Goal: Task Accomplishment & Management: Manage account settings

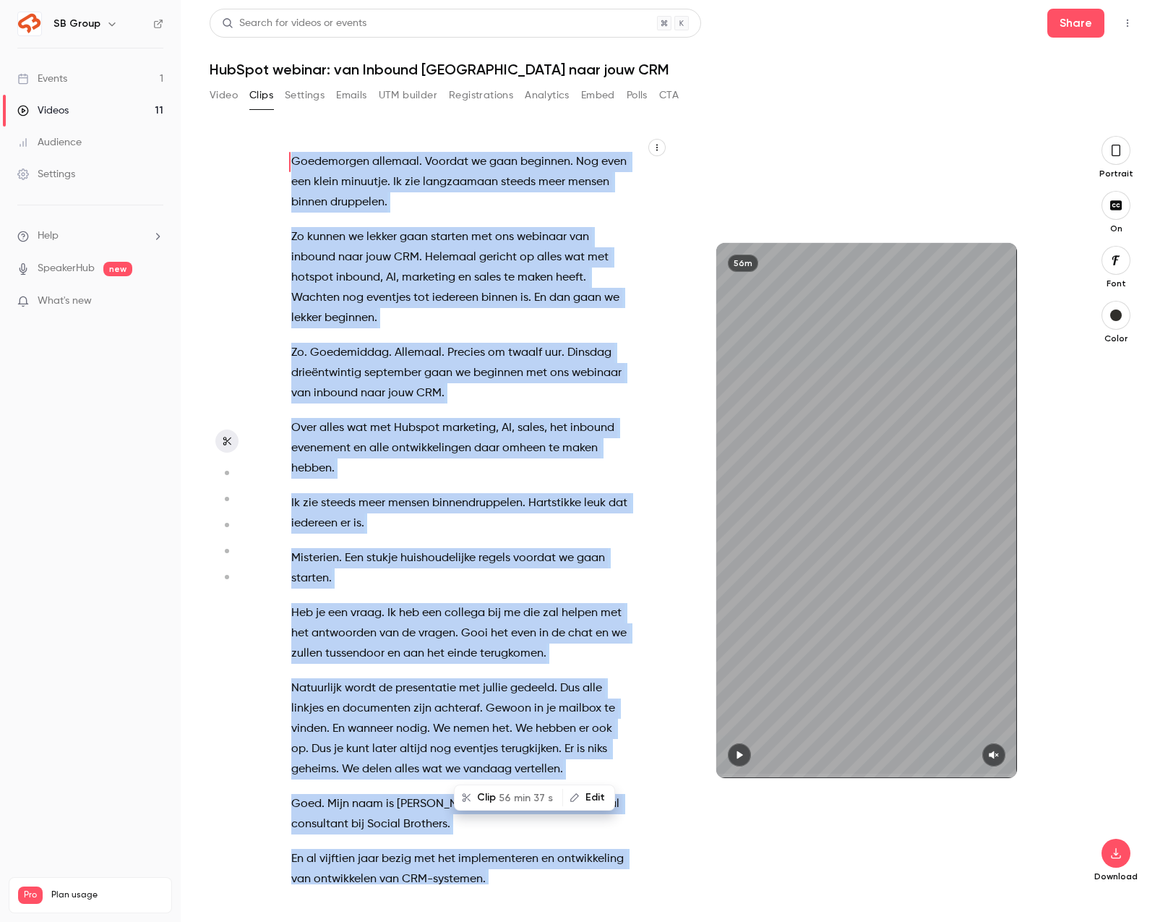
scroll to position [22466, 0]
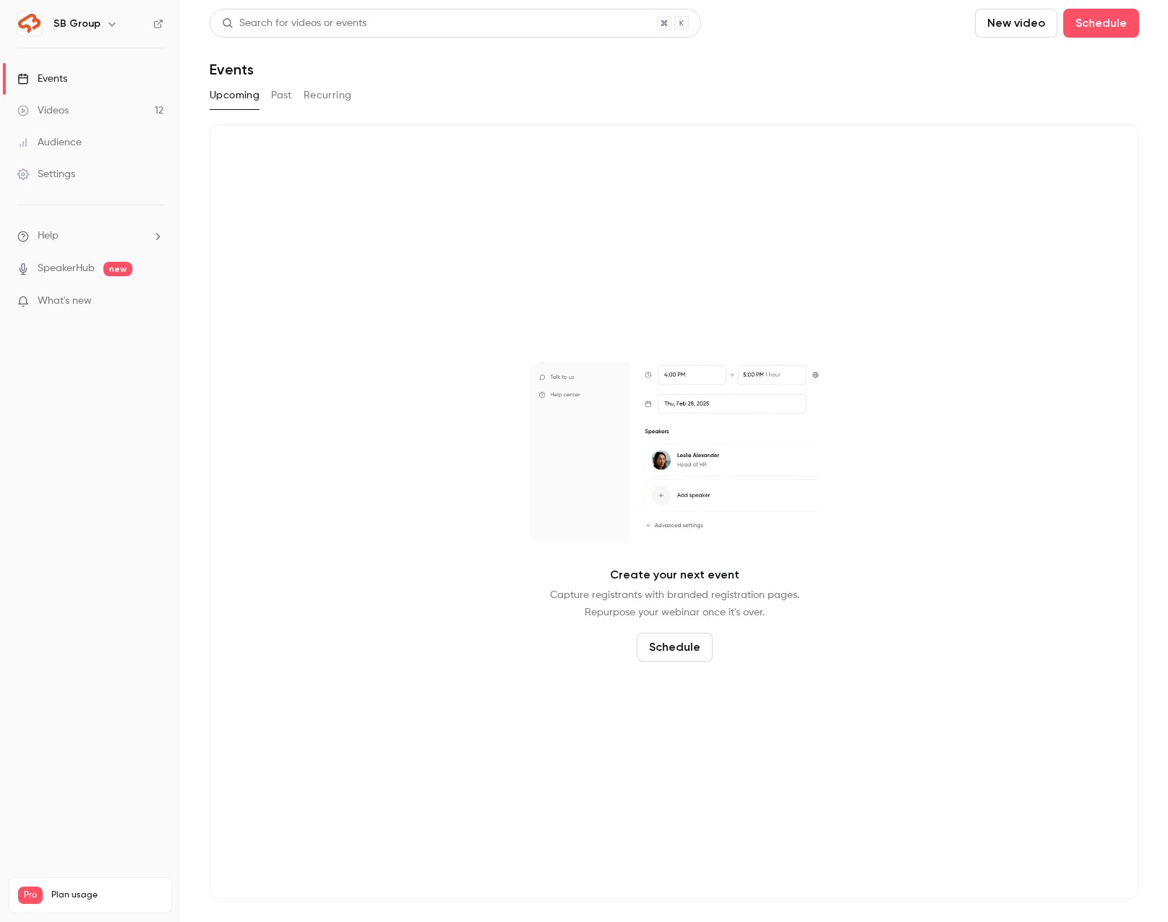
click at [124, 116] on link "Videos 12" at bounding box center [90, 111] width 181 height 32
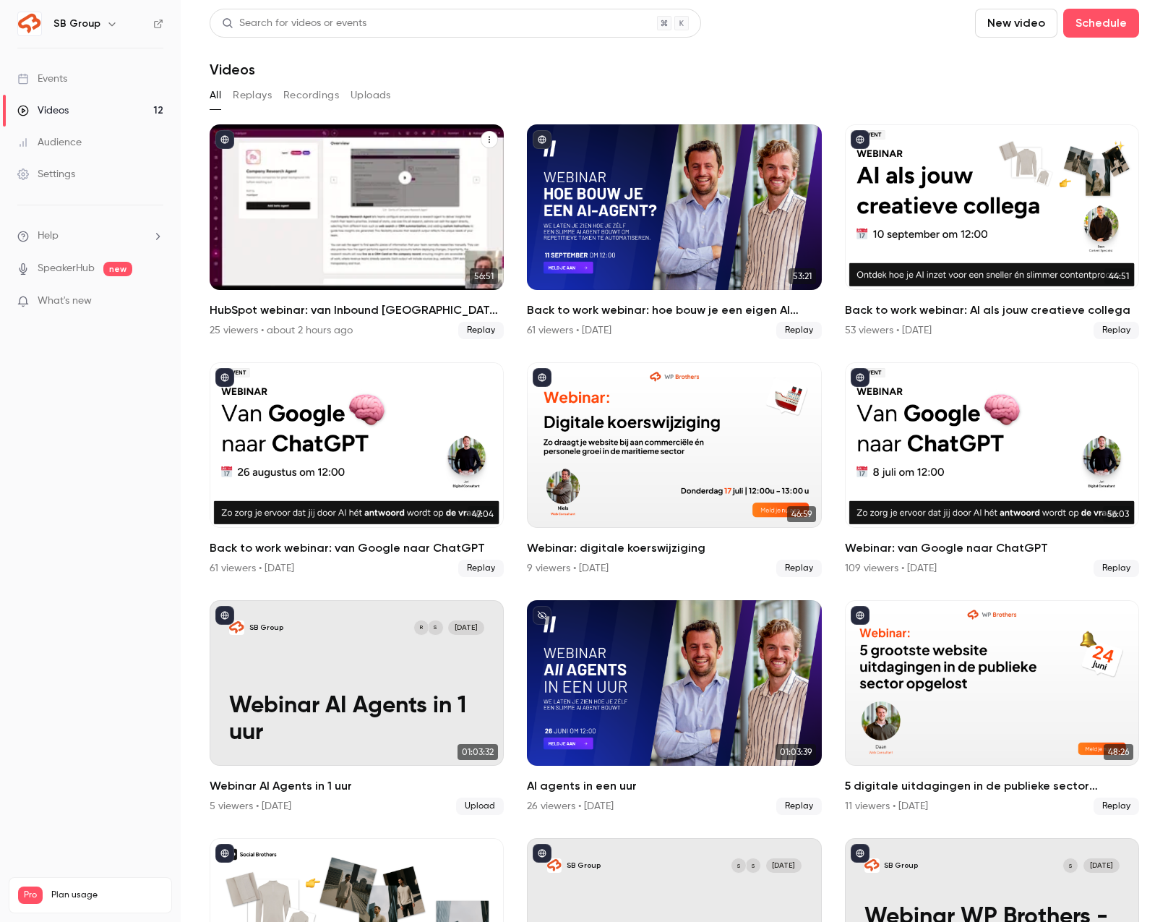
click at [353, 252] on div "HubSpot webinar: van Inbound San Francisco naar jouw CRM" at bounding box center [357, 207] width 294 height 166
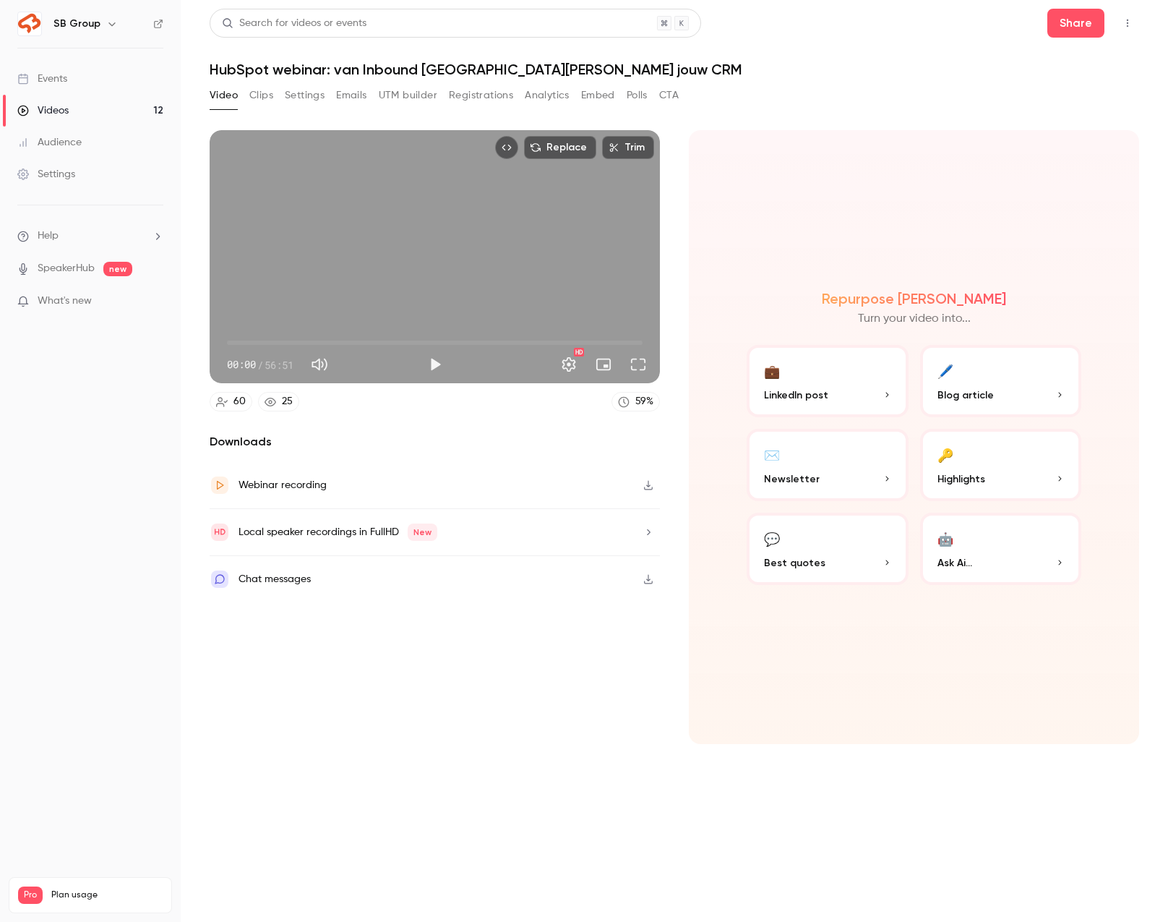
click at [479, 95] on button "Registrations" at bounding box center [481, 95] width 64 height 23
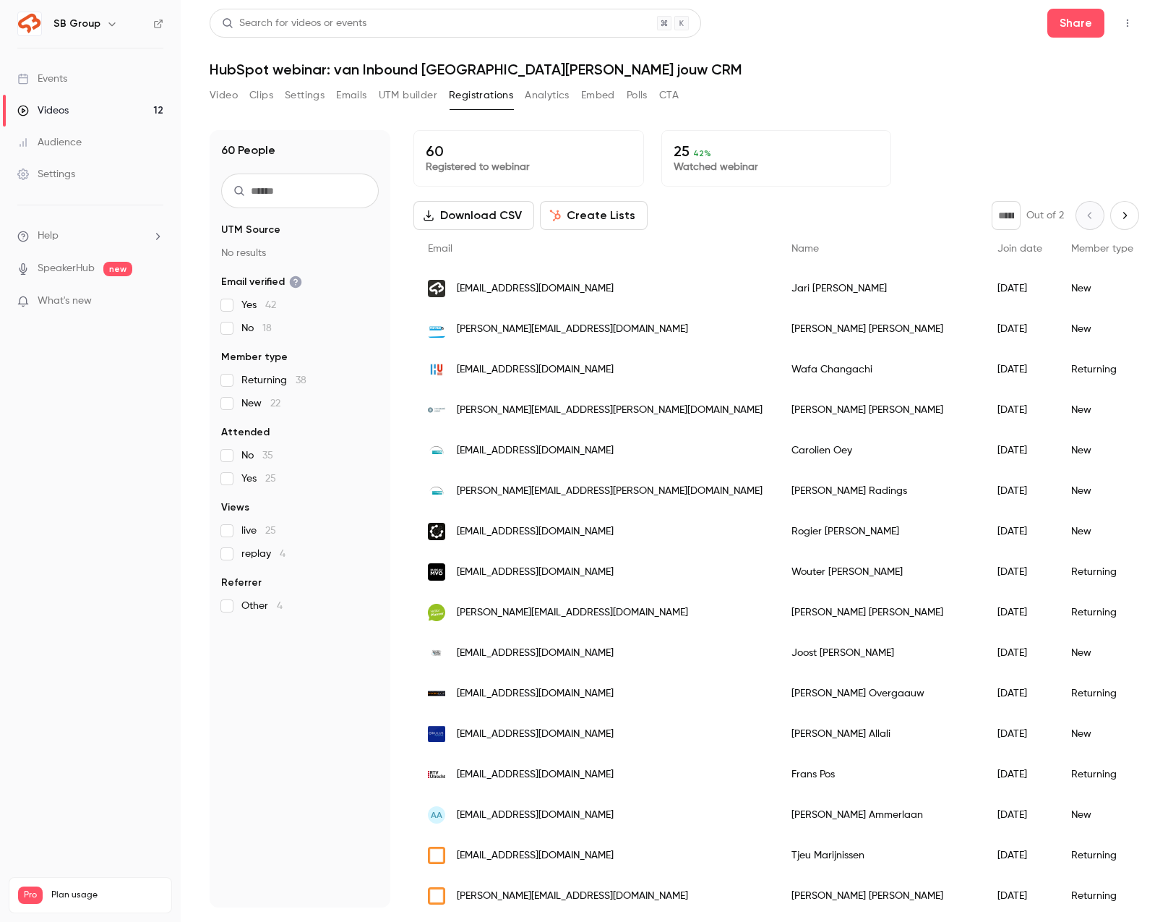
click at [260, 555] on span "replay 4" at bounding box center [263, 554] width 44 height 14
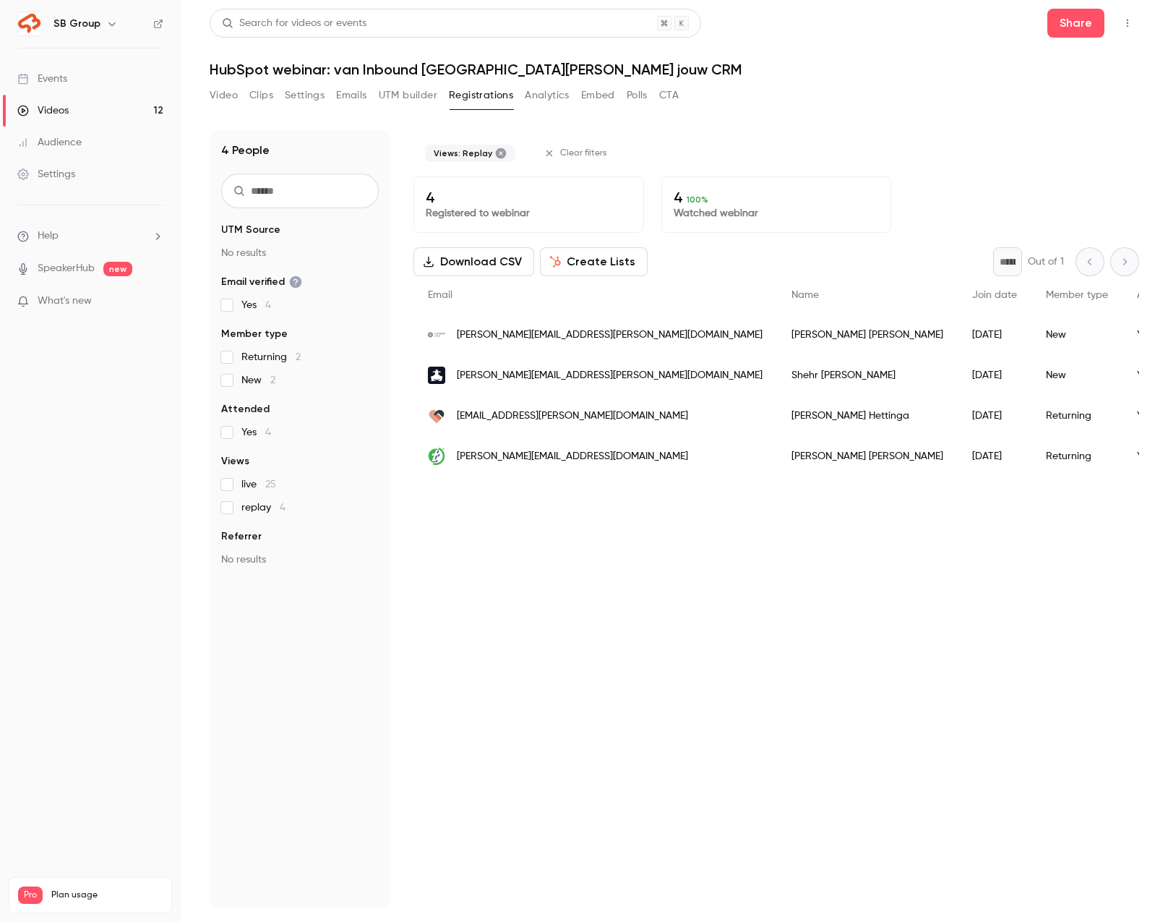
click at [404, 89] on button "UTM builder" at bounding box center [408, 95] width 59 height 23
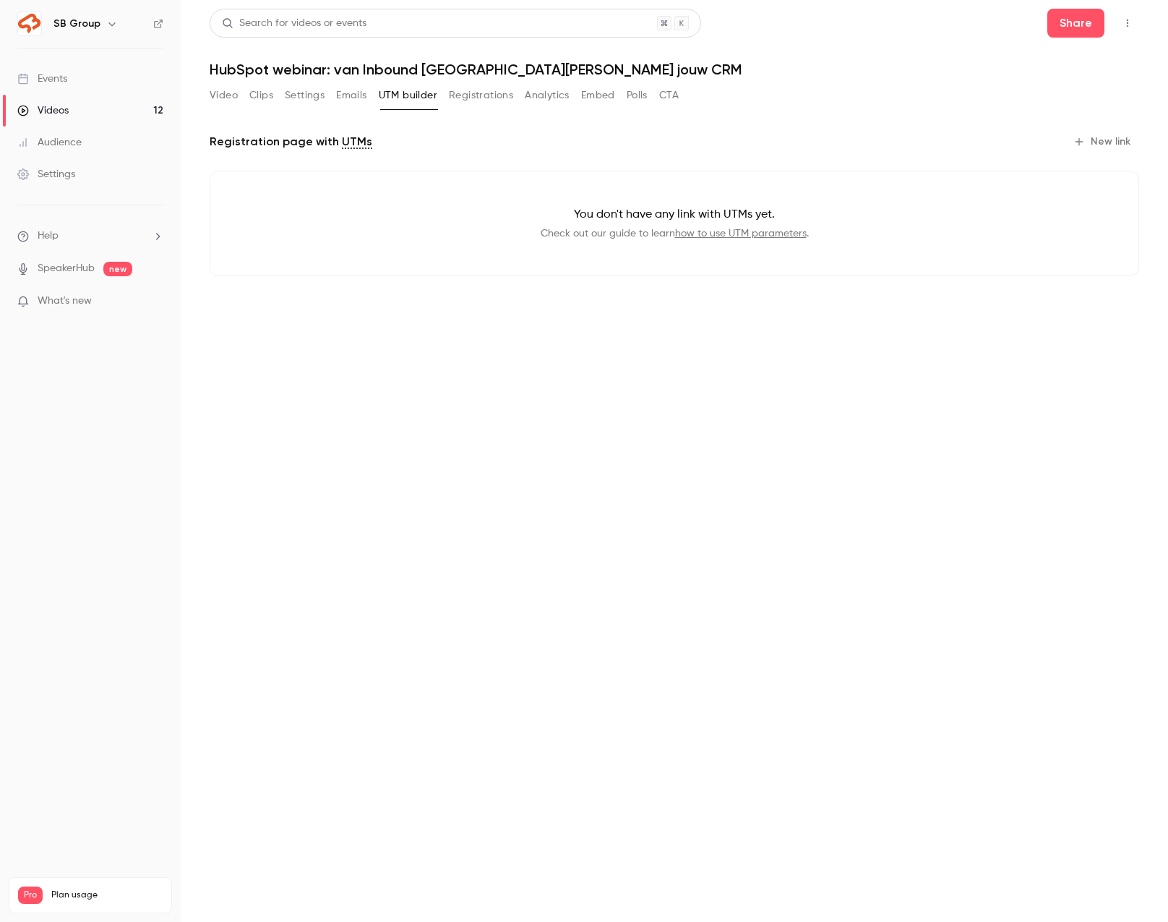
click at [349, 89] on button "Emails" at bounding box center [351, 95] width 30 height 23
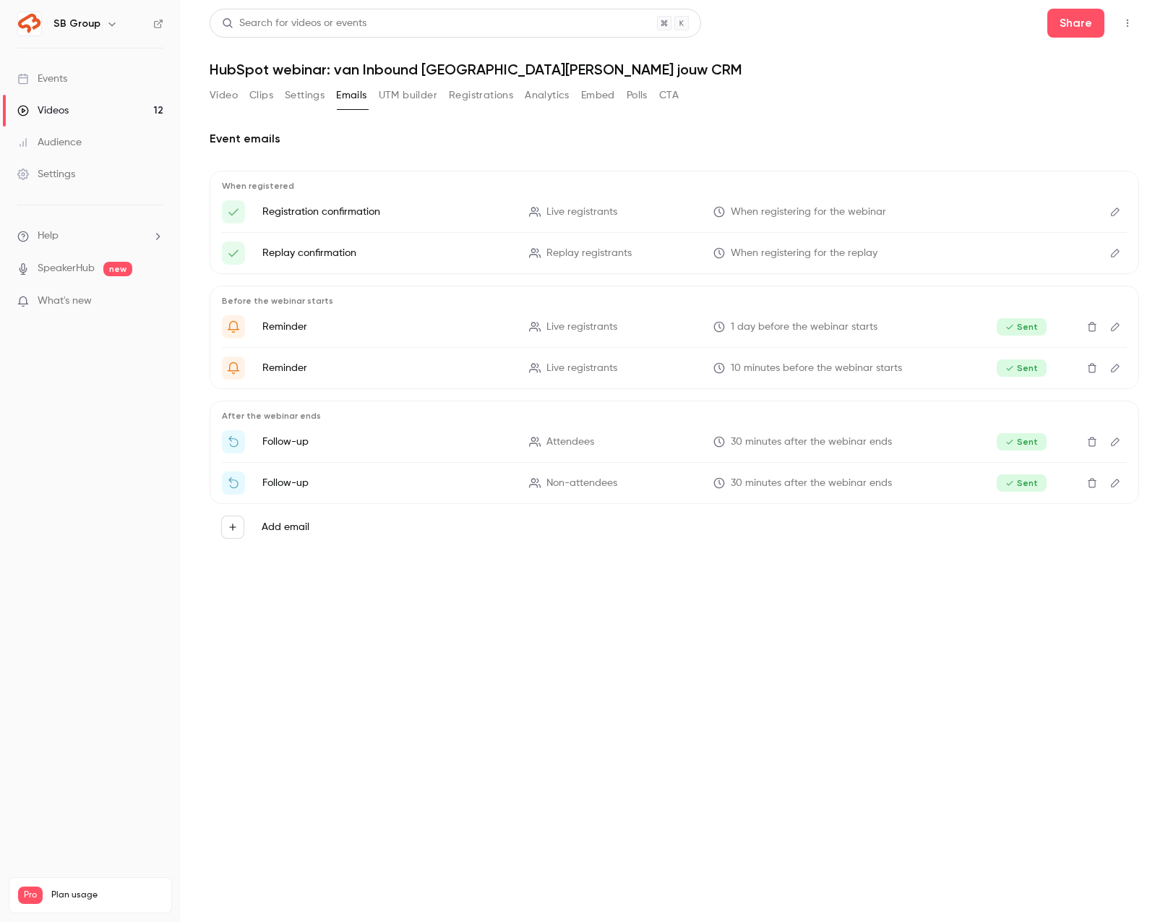
click at [313, 93] on button "Settings" at bounding box center [305, 95] width 40 height 23
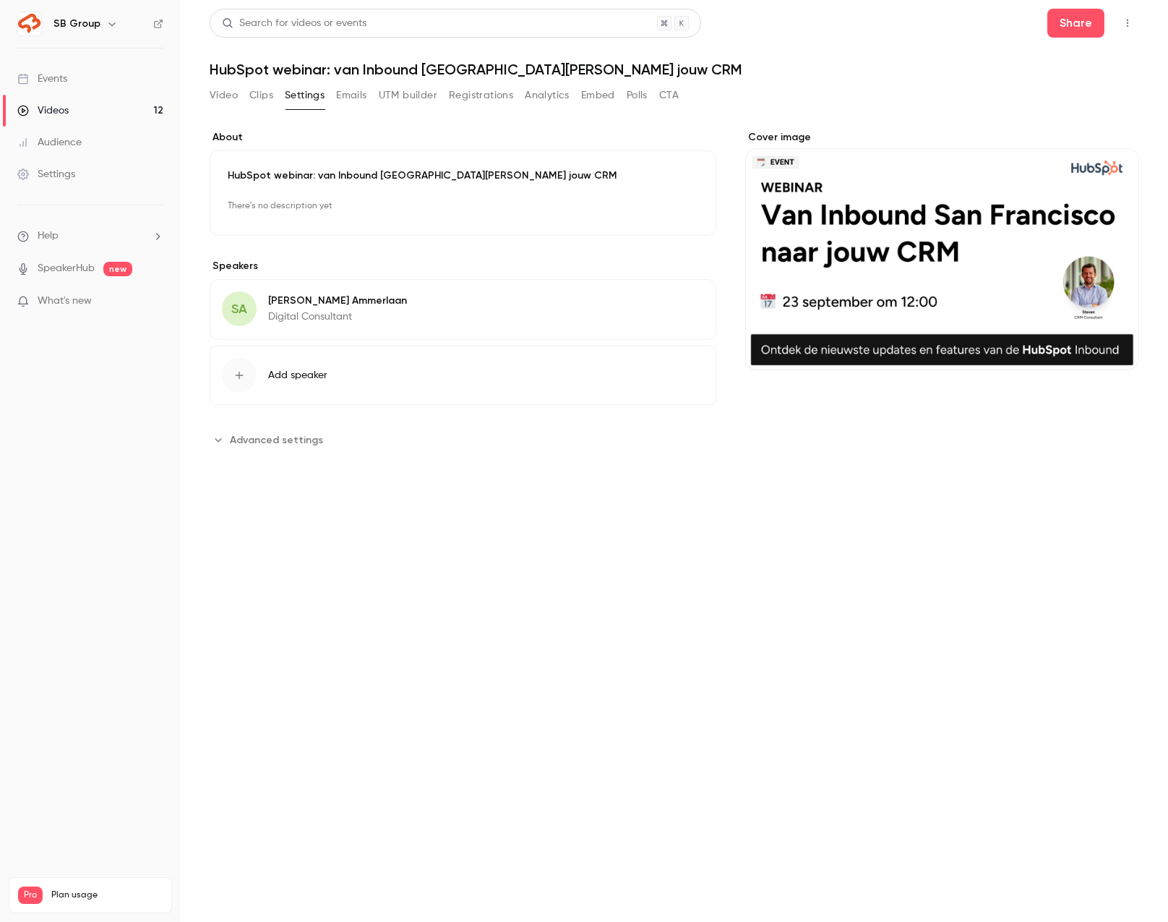
click at [531, 93] on button "Analytics" at bounding box center [547, 95] width 45 height 23
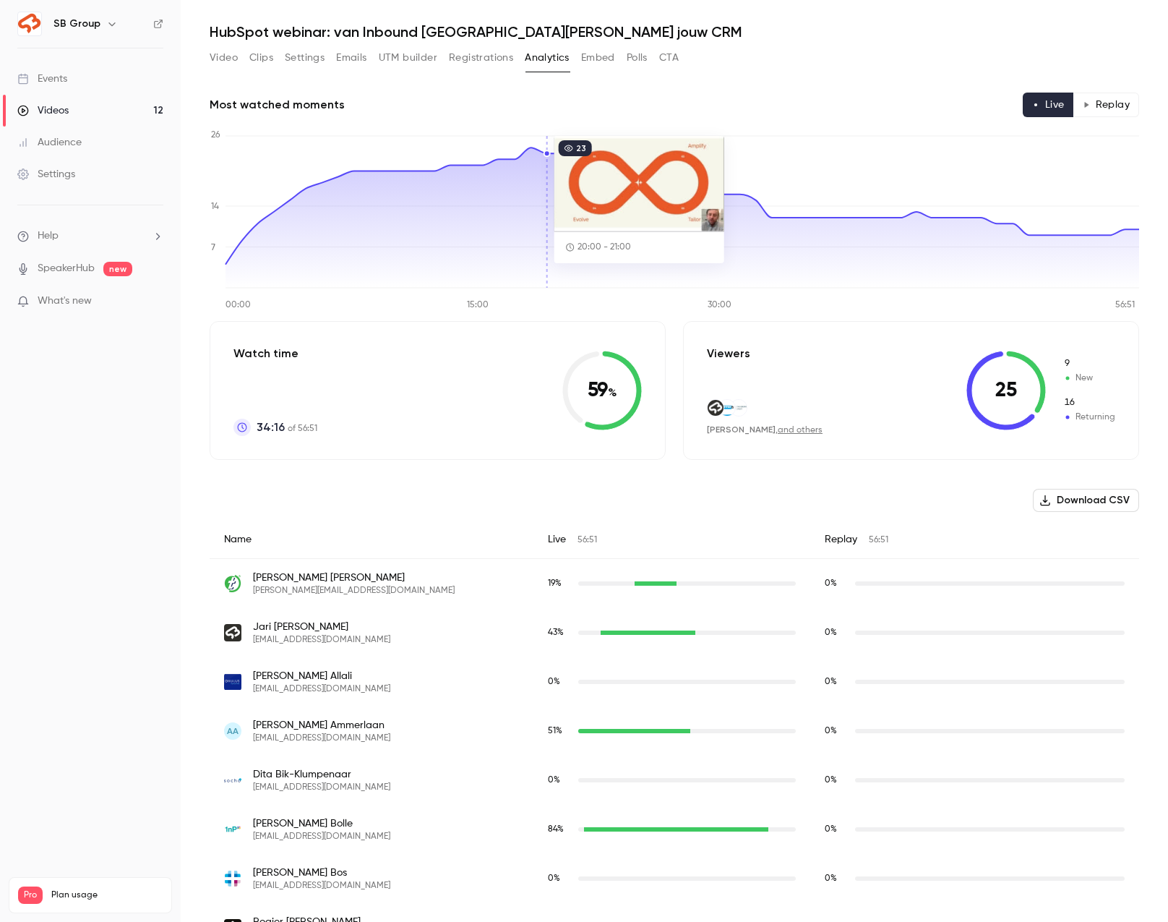
scroll to position [38, 0]
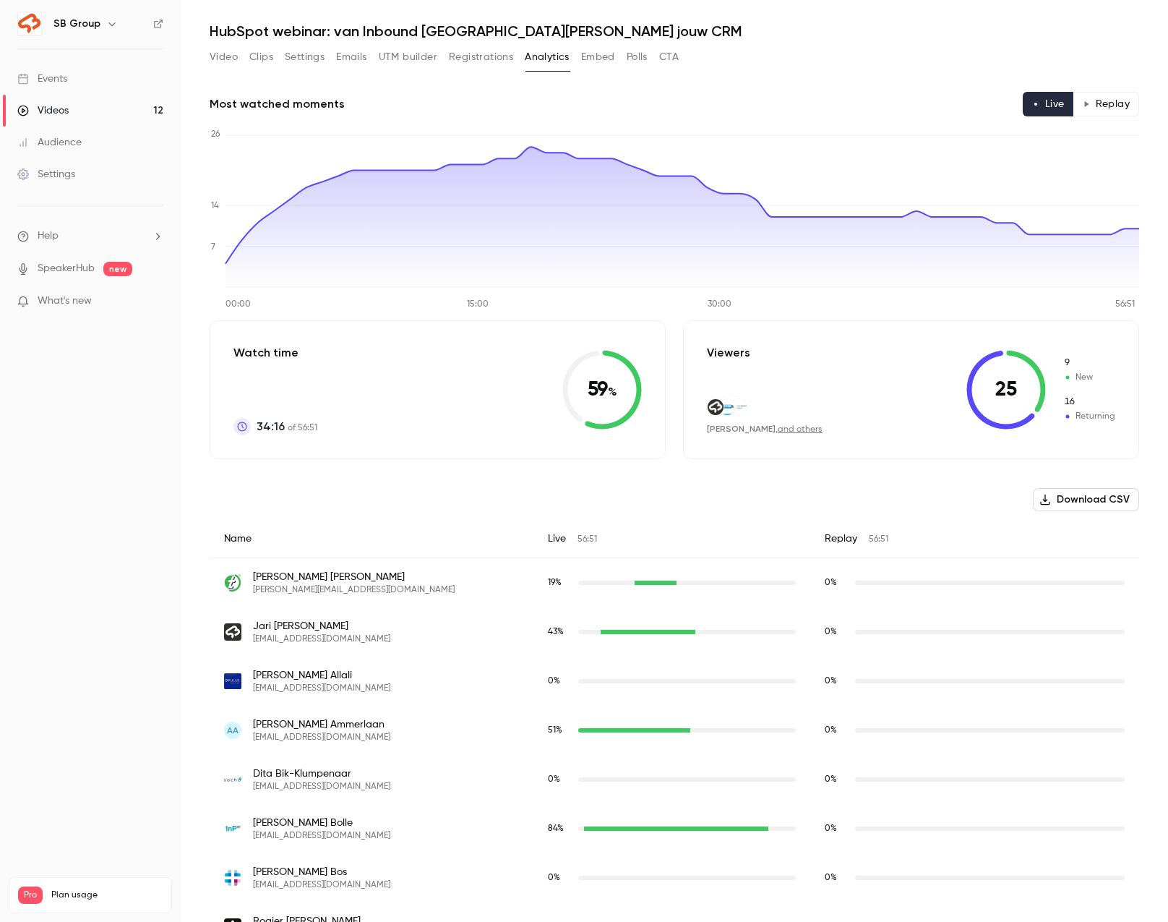
click at [1119, 90] on div "Most watched moments Live Replay 00:00 15:00 30:00 56:51 0 7 14 26 Watch time 3…" at bounding box center [675, 936] width 930 height 1724
click at [1113, 106] on button "Replay" at bounding box center [1107, 104] width 66 height 25
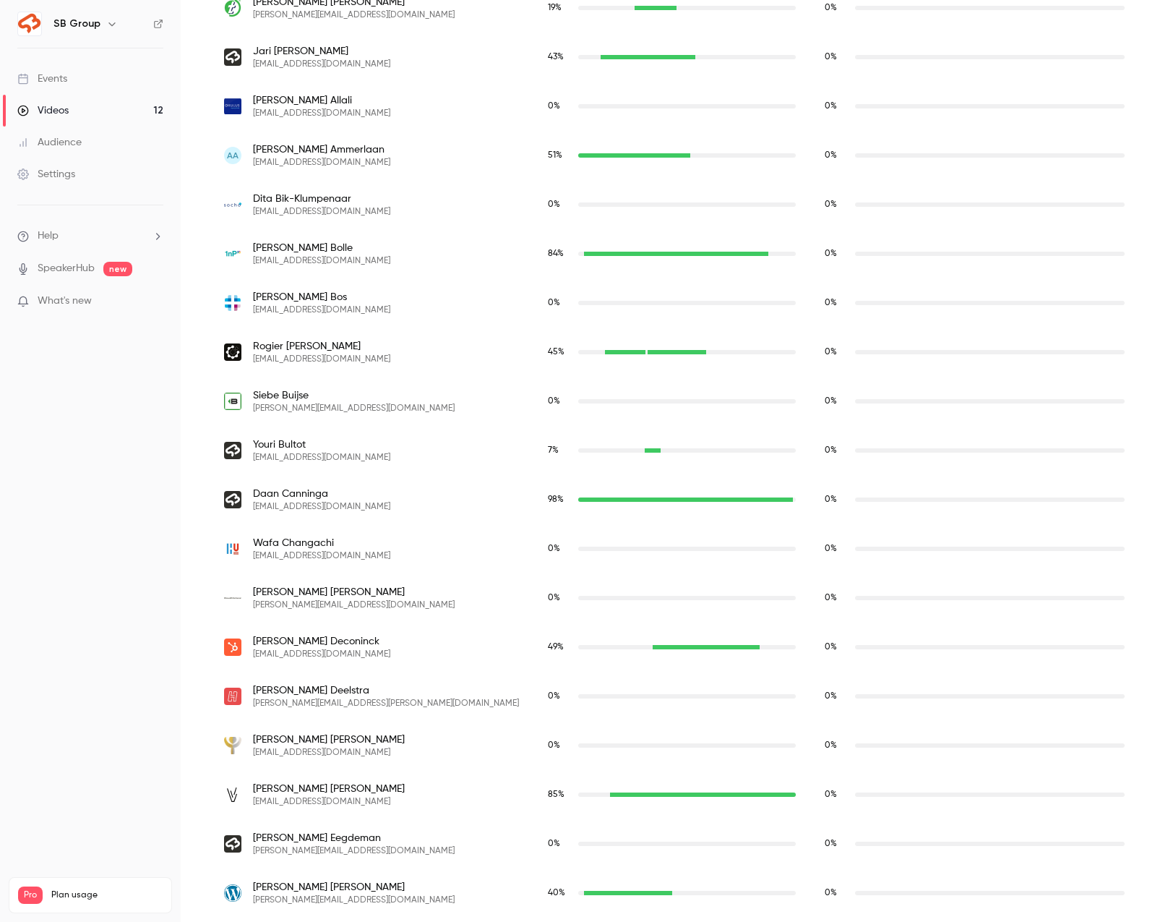
scroll to position [0, 0]
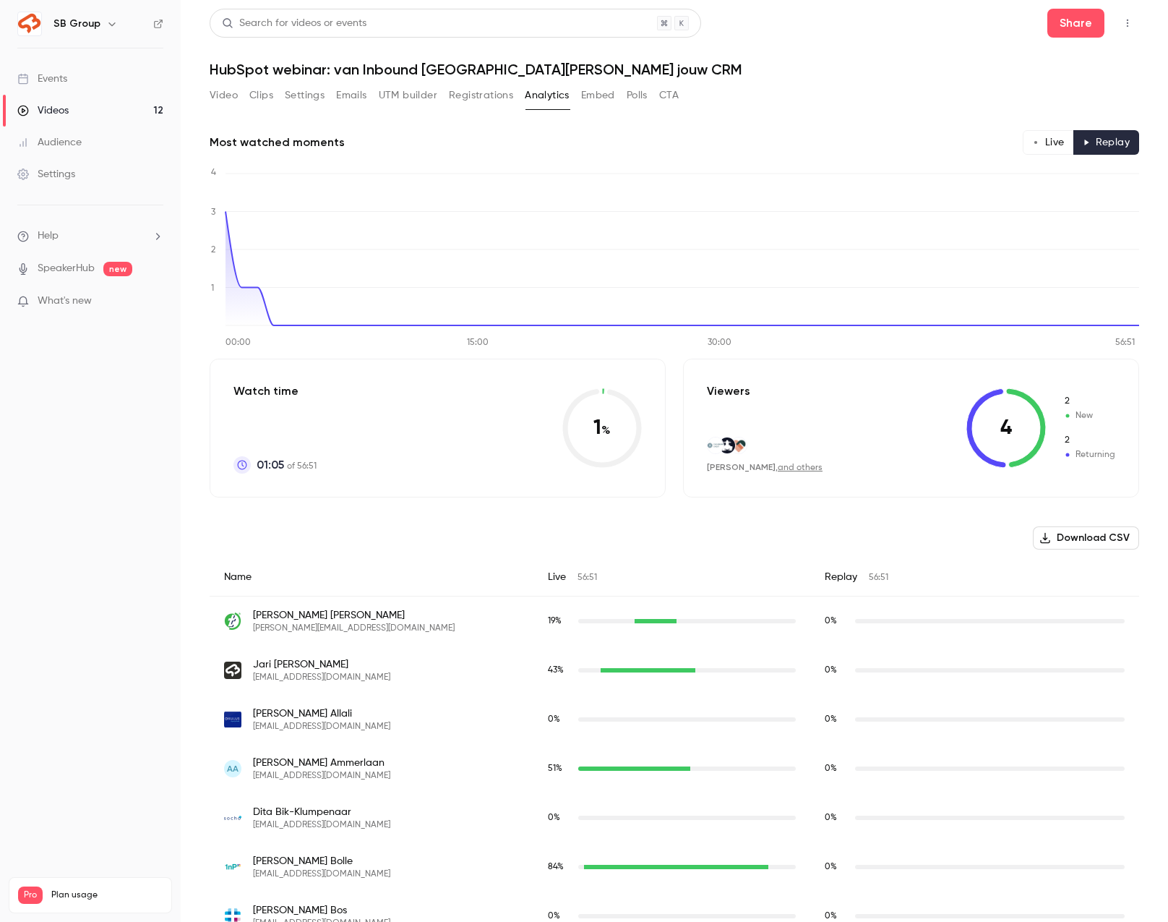
click at [1047, 148] on button "Live" at bounding box center [1048, 142] width 51 height 25
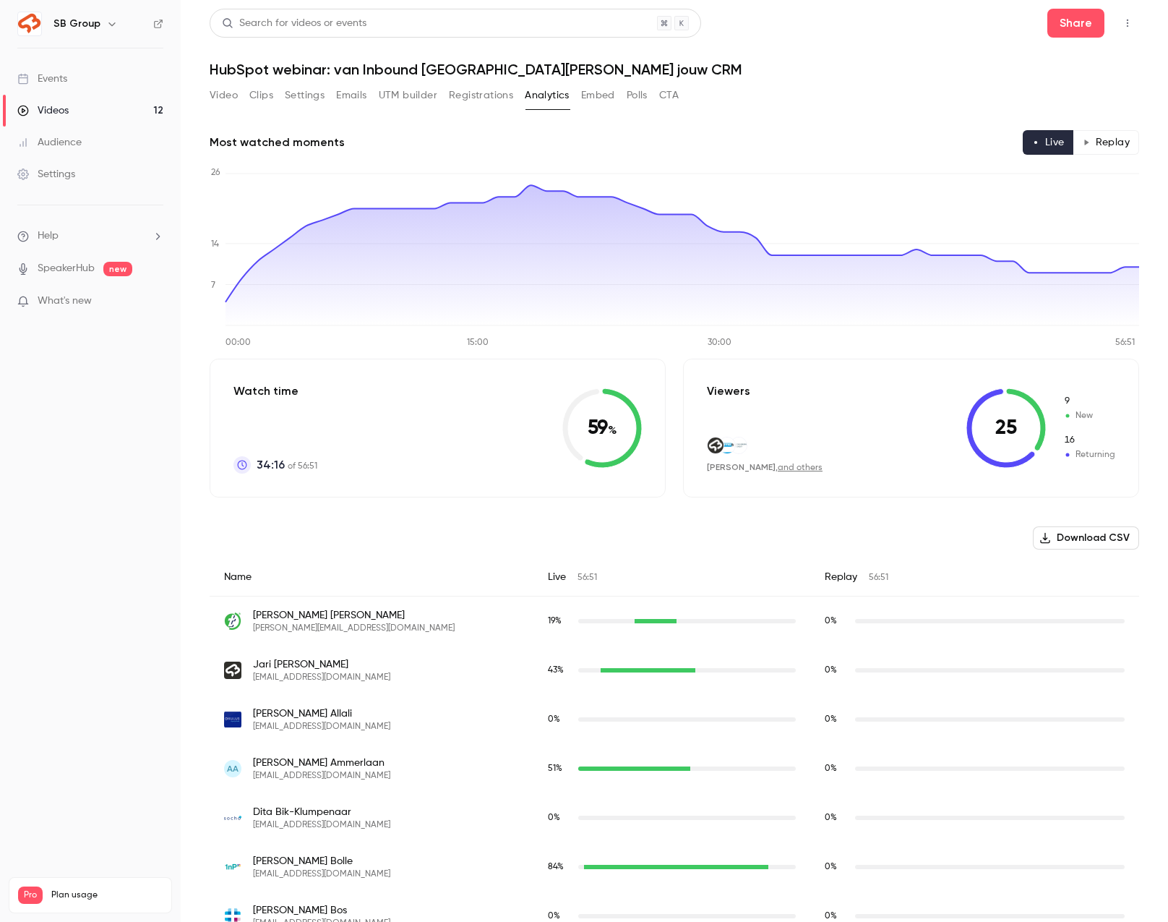
click at [233, 95] on button "Video" at bounding box center [224, 95] width 28 height 23
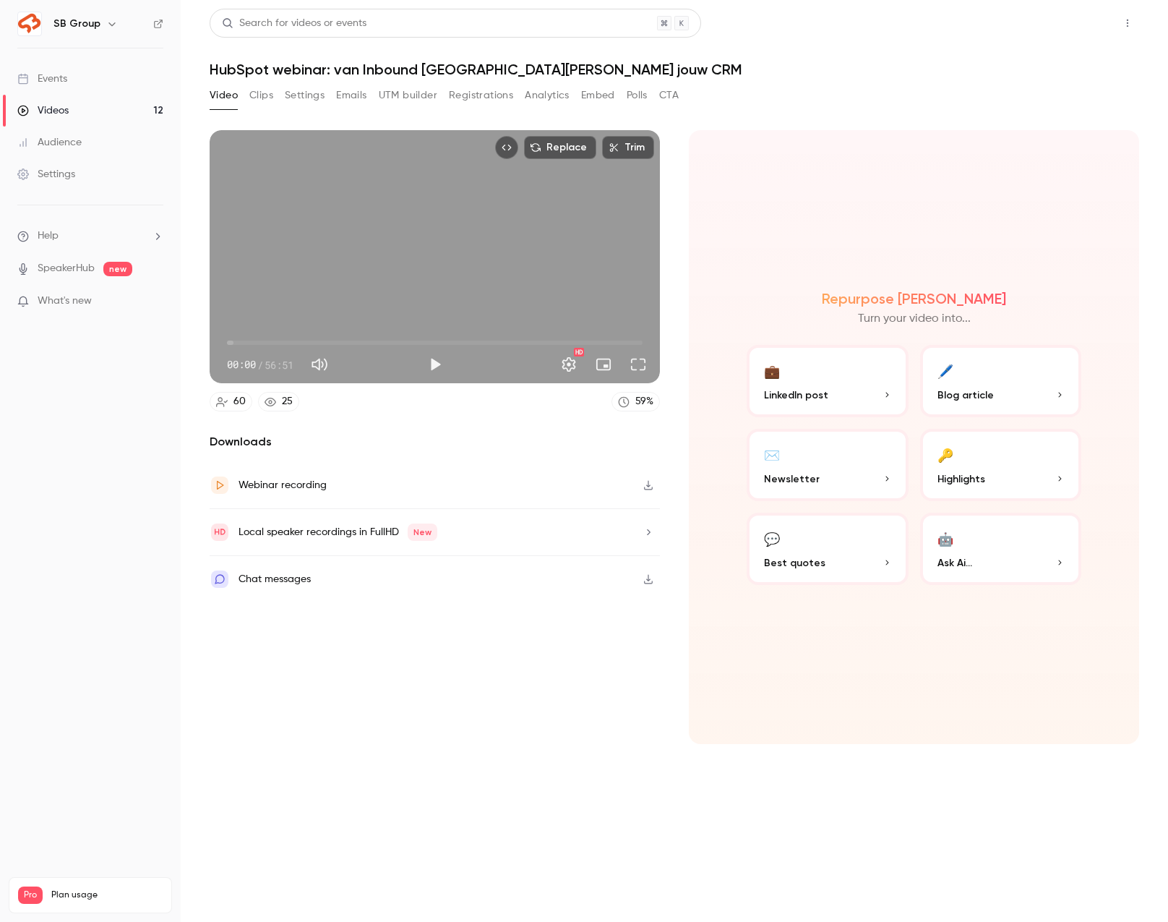
click at [1072, 34] on button "Share" at bounding box center [1076, 23] width 57 height 29
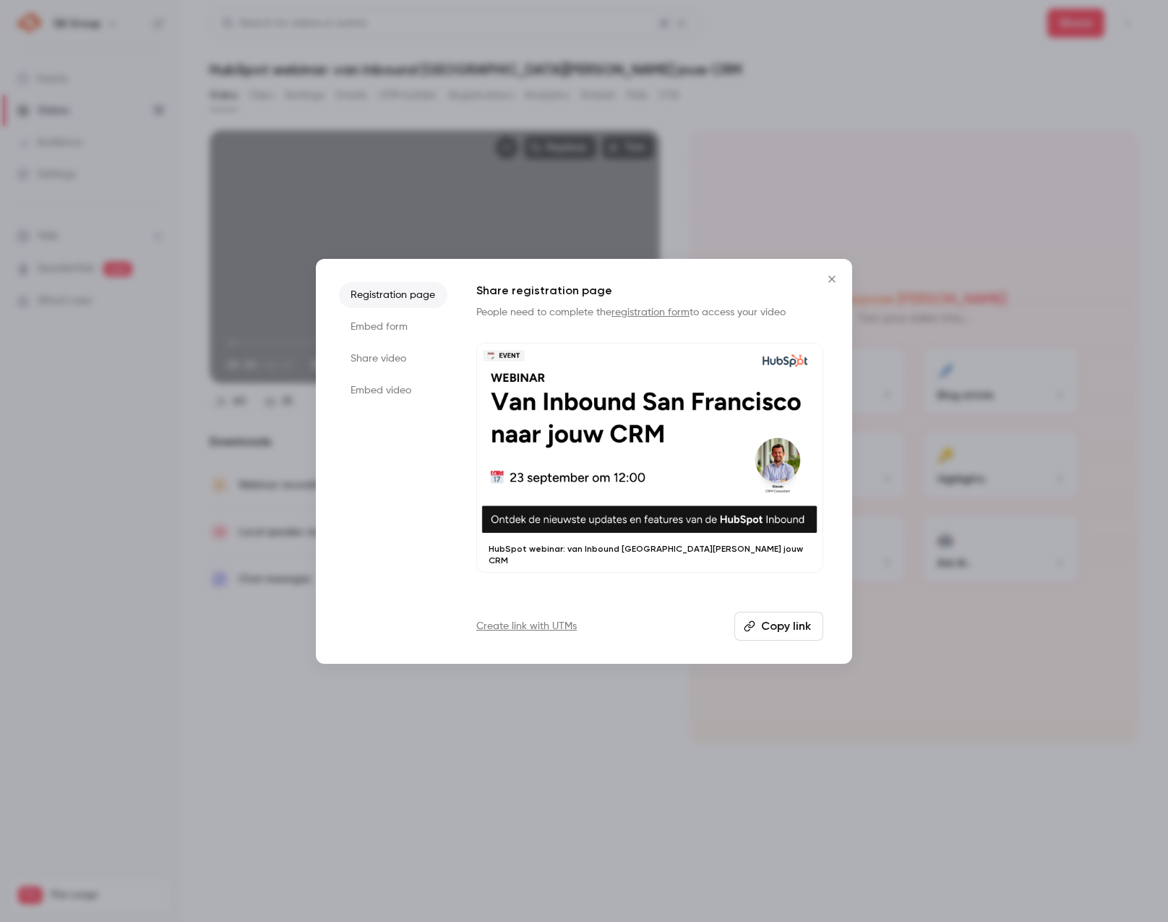
click at [395, 357] on li "Share video" at bounding box center [393, 359] width 108 height 26
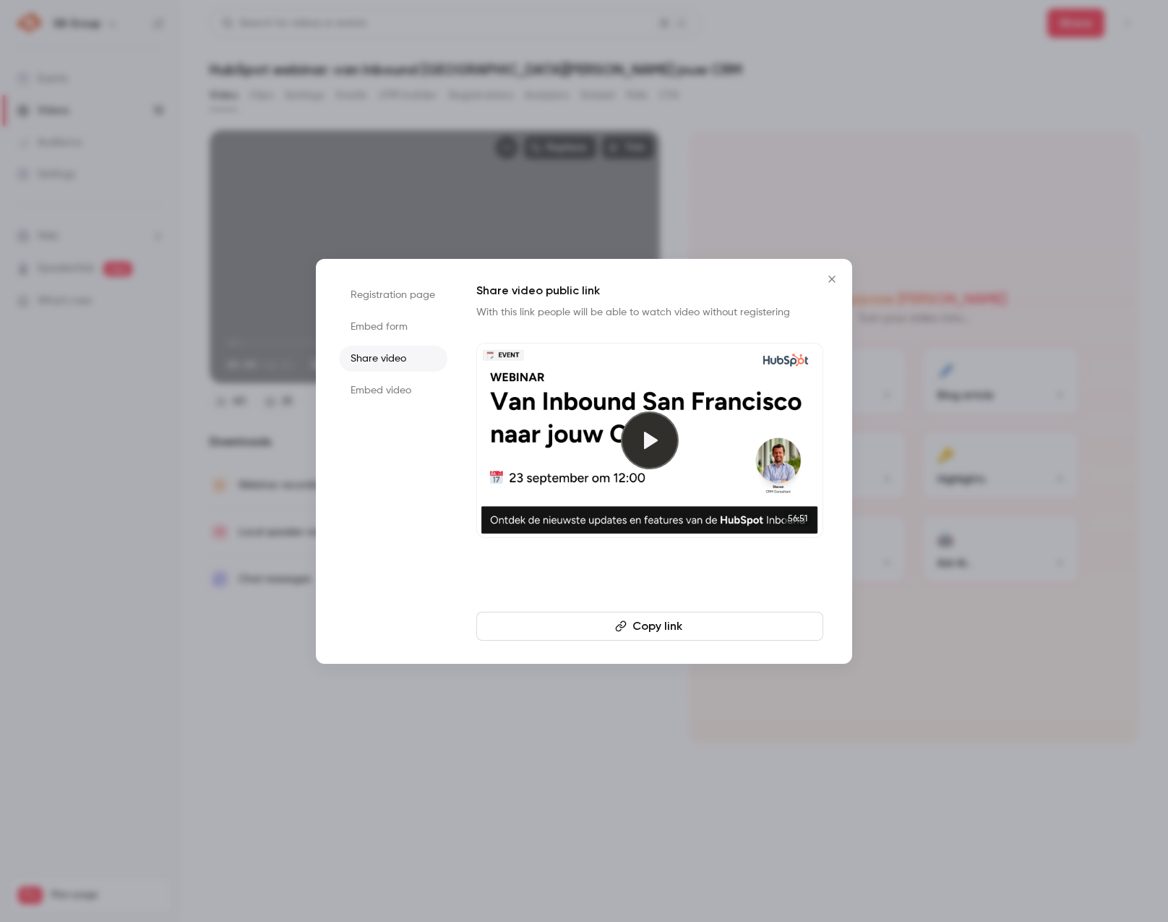
click at [406, 291] on li "Registration page" at bounding box center [393, 295] width 108 height 26
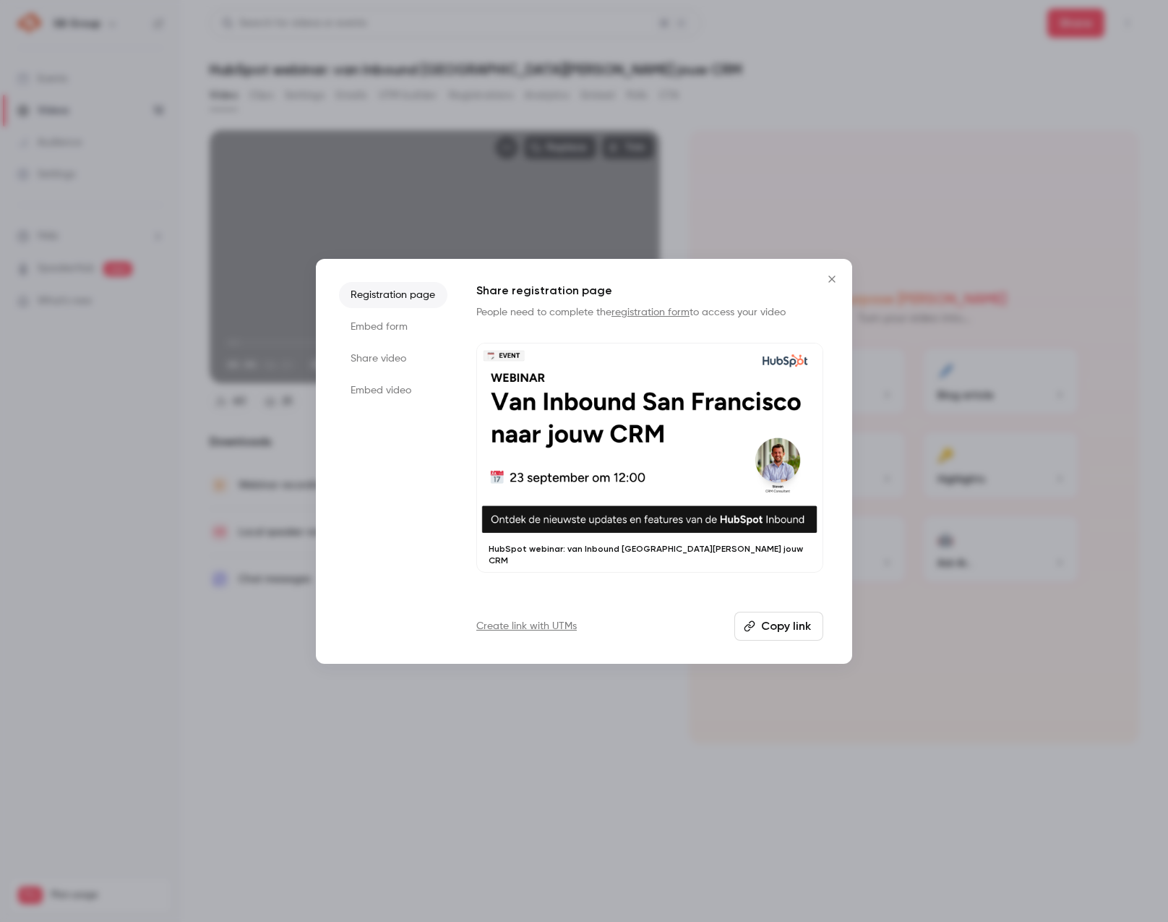
click at [771, 622] on button "Copy link" at bounding box center [779, 626] width 89 height 29
click at [540, 622] on link "Create link with UTMs" at bounding box center [526, 626] width 100 height 14
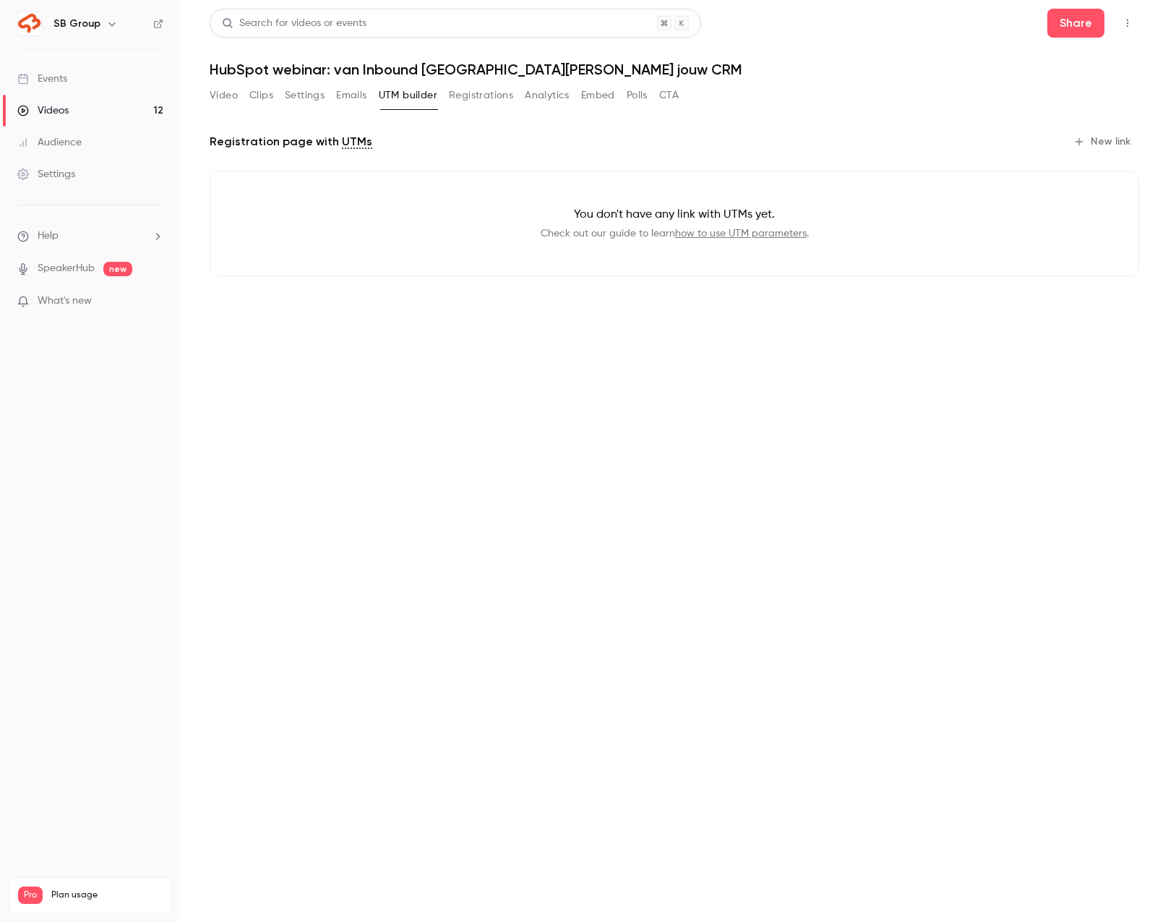
click at [727, 235] on link "how to use UTM parameters" at bounding box center [741, 233] width 132 height 10
click at [1100, 147] on button "New link" at bounding box center [1104, 141] width 72 height 23
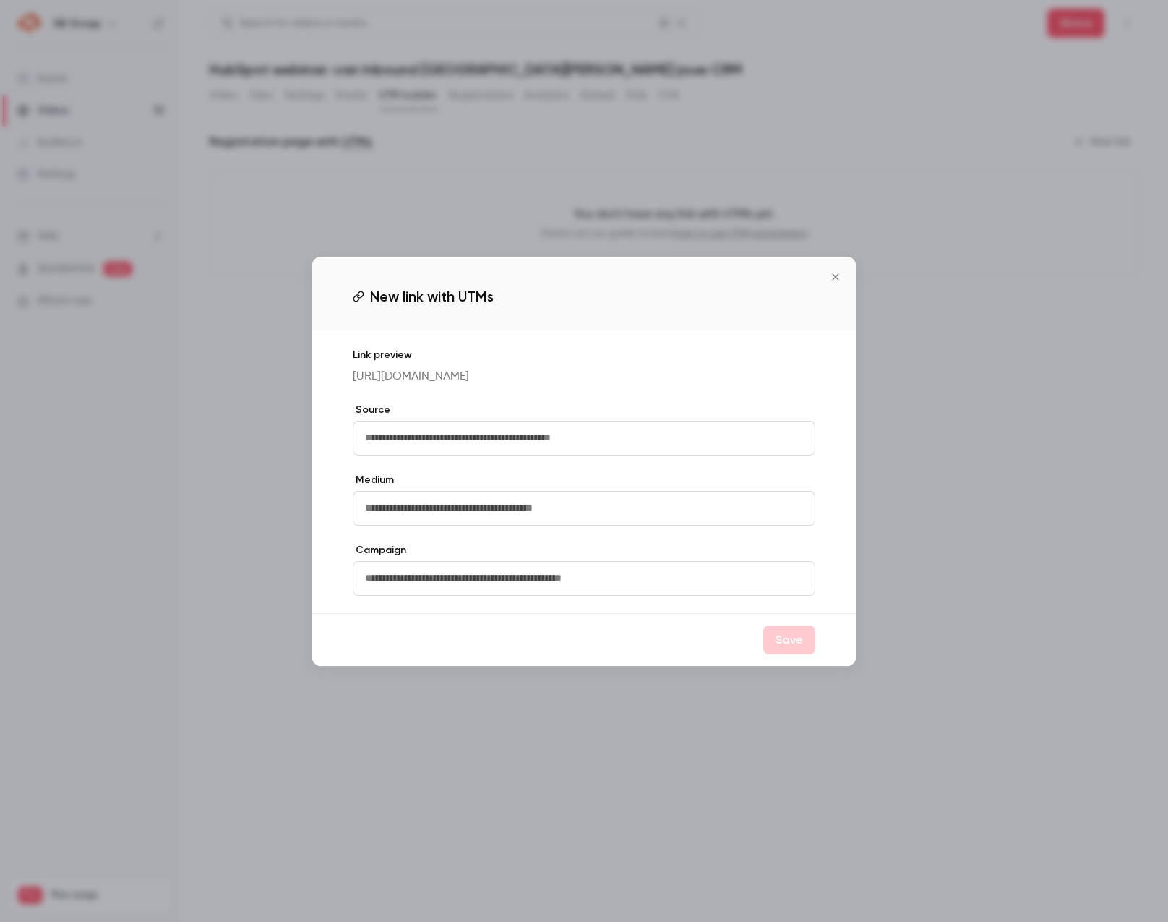
click at [633, 450] on input "text" at bounding box center [584, 438] width 463 height 35
drag, startPoint x: 435, startPoint y: 448, endPoint x: 299, endPoint y: 447, distance: 136.6
click at [299, 447] on div "New link with UTMs Link preview https://watch.getcontrast.io/register/social-br…" at bounding box center [584, 461] width 1168 height 922
click at [393, 523] on input "text" at bounding box center [584, 508] width 463 height 35
drag, startPoint x: 410, startPoint y: 450, endPoint x: 296, endPoint y: 439, distance: 114.0
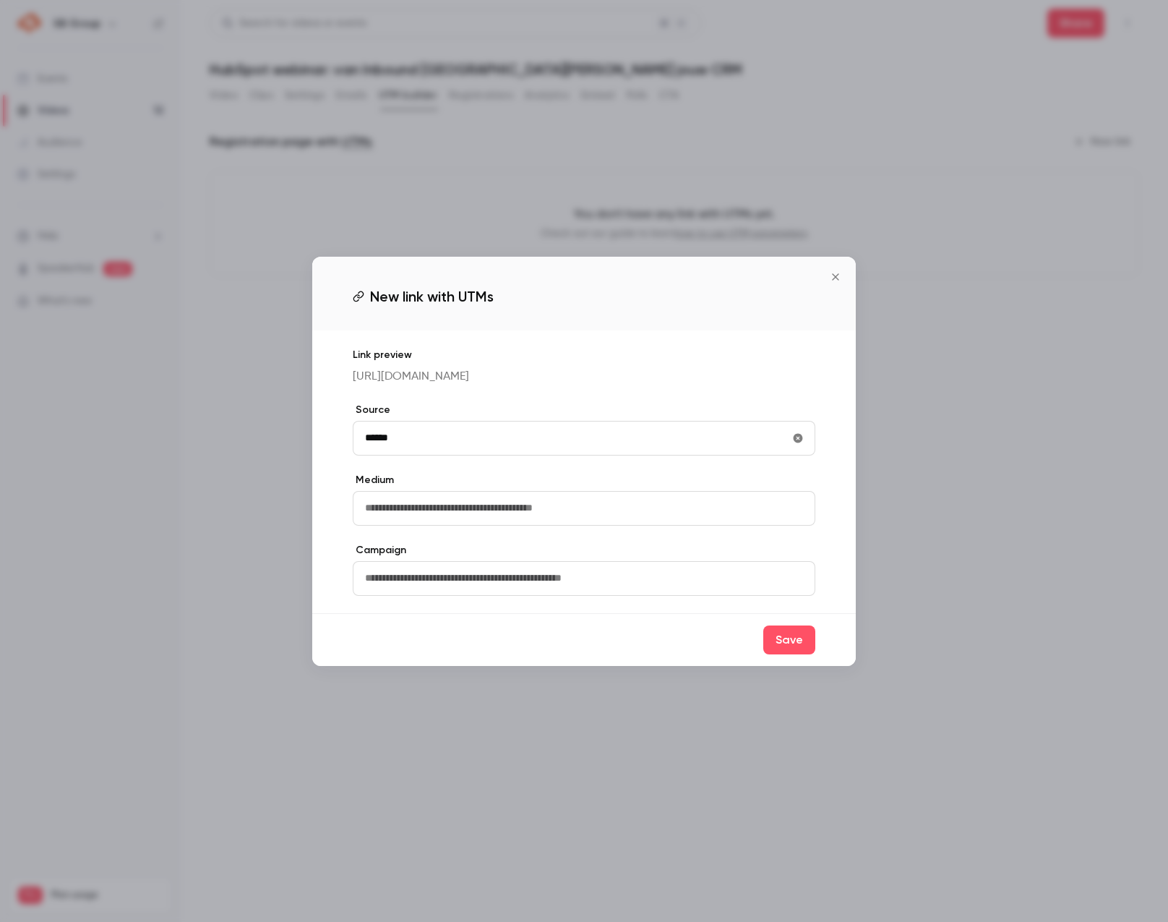
click at [296, 439] on div "New link with UTMs Link preview https://watch.getcontrast.io/register/social-br…" at bounding box center [584, 461] width 1168 height 922
type input "*******"
click at [408, 526] on input "text" at bounding box center [584, 508] width 463 height 35
type input "**********"
click at [411, 594] on input "text" at bounding box center [584, 578] width 463 height 35
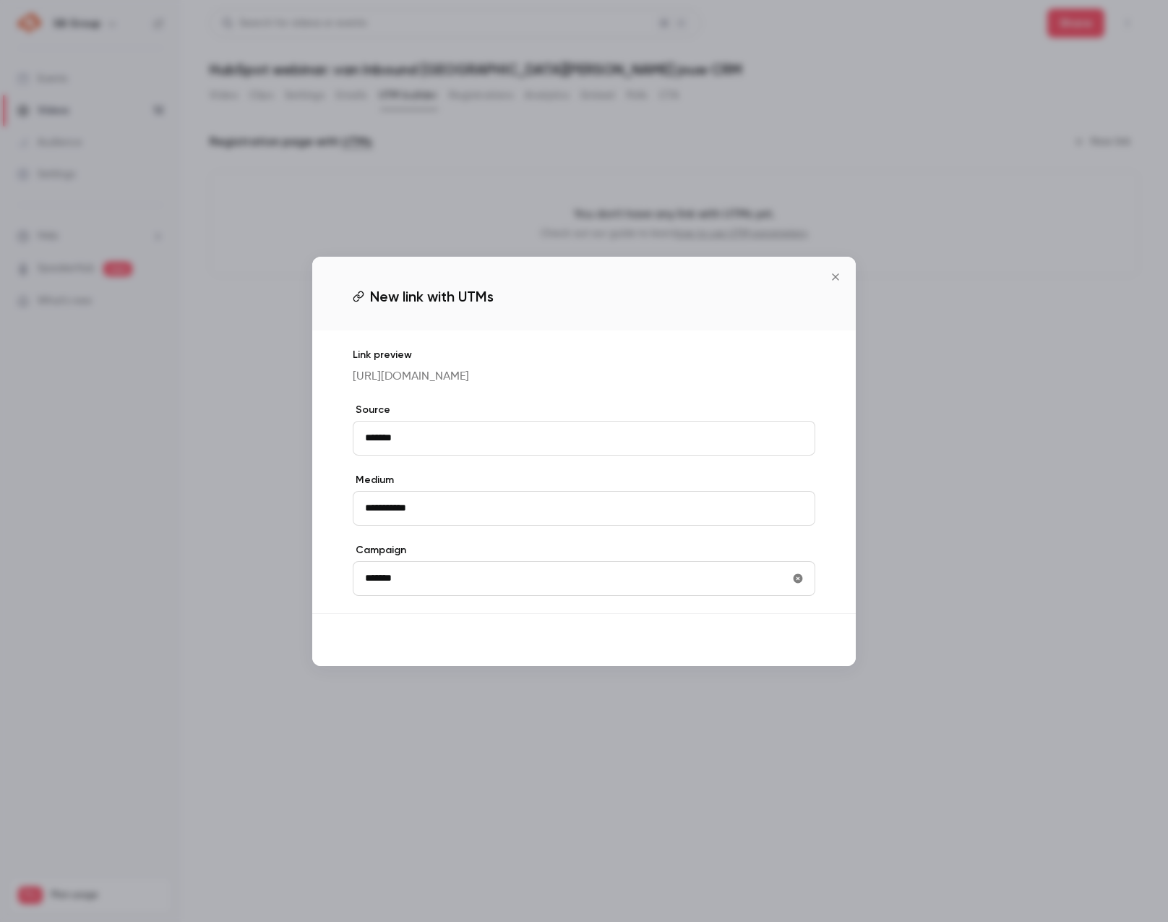
type input "*******"
click at [784, 648] on button "Save" at bounding box center [789, 639] width 52 height 29
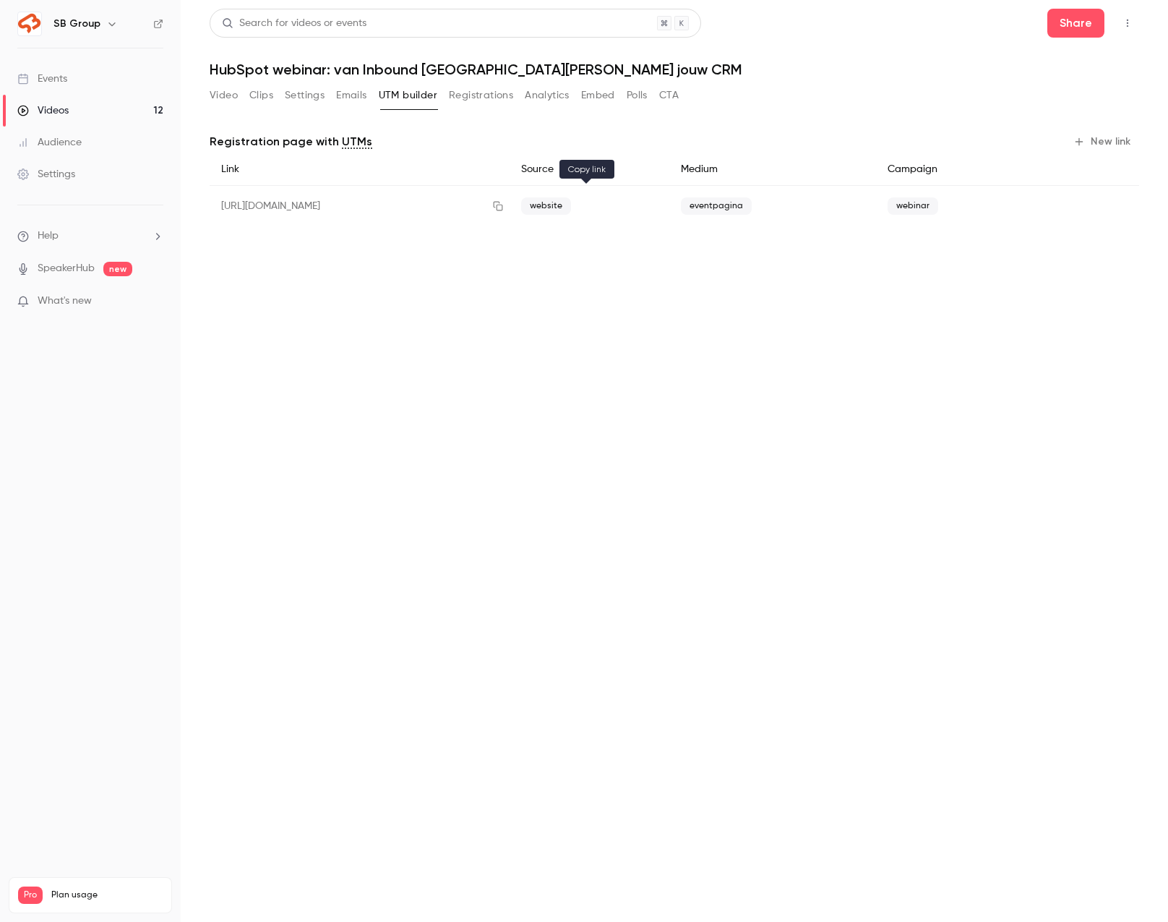
click at [504, 210] on icon "button" at bounding box center [498, 206] width 12 height 10
click at [99, 79] on link "Events" at bounding box center [90, 79] width 181 height 32
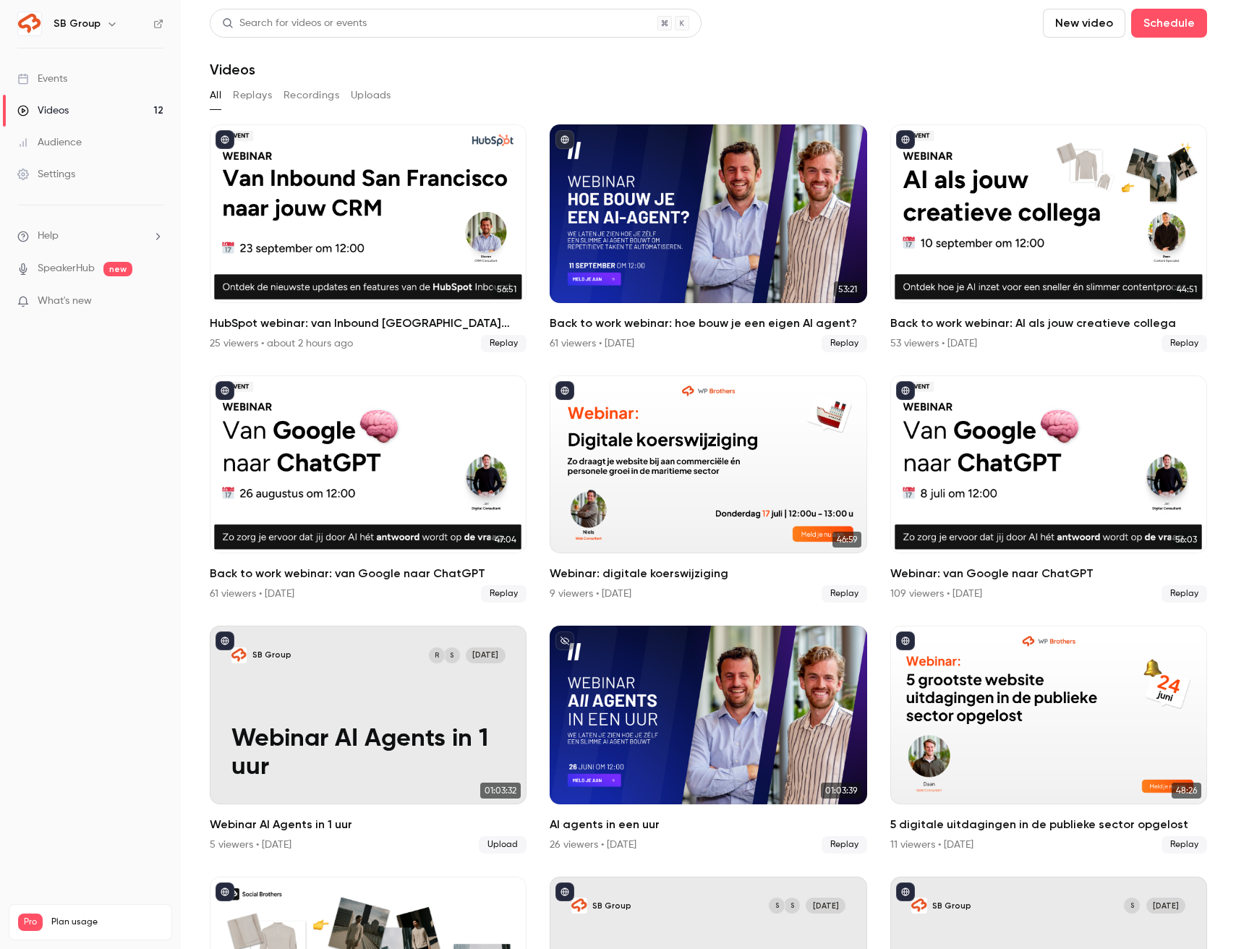
click at [103, 23] on button "button" at bounding box center [111, 23] width 17 height 17
click at [124, 82] on div "SB Group dante@socialbrothers.nl Billing Pro New channel Log out" at bounding box center [120, 144] width 217 height 170
click at [88, 84] on div "SB Group dante@socialbrothers.nl Billing Pro New channel Log out" at bounding box center [120, 144] width 217 height 170
click at [79, 572] on div at bounding box center [618, 474] width 1236 height 949
click at [31, 171] on div "Settings" at bounding box center [46, 174] width 58 height 14
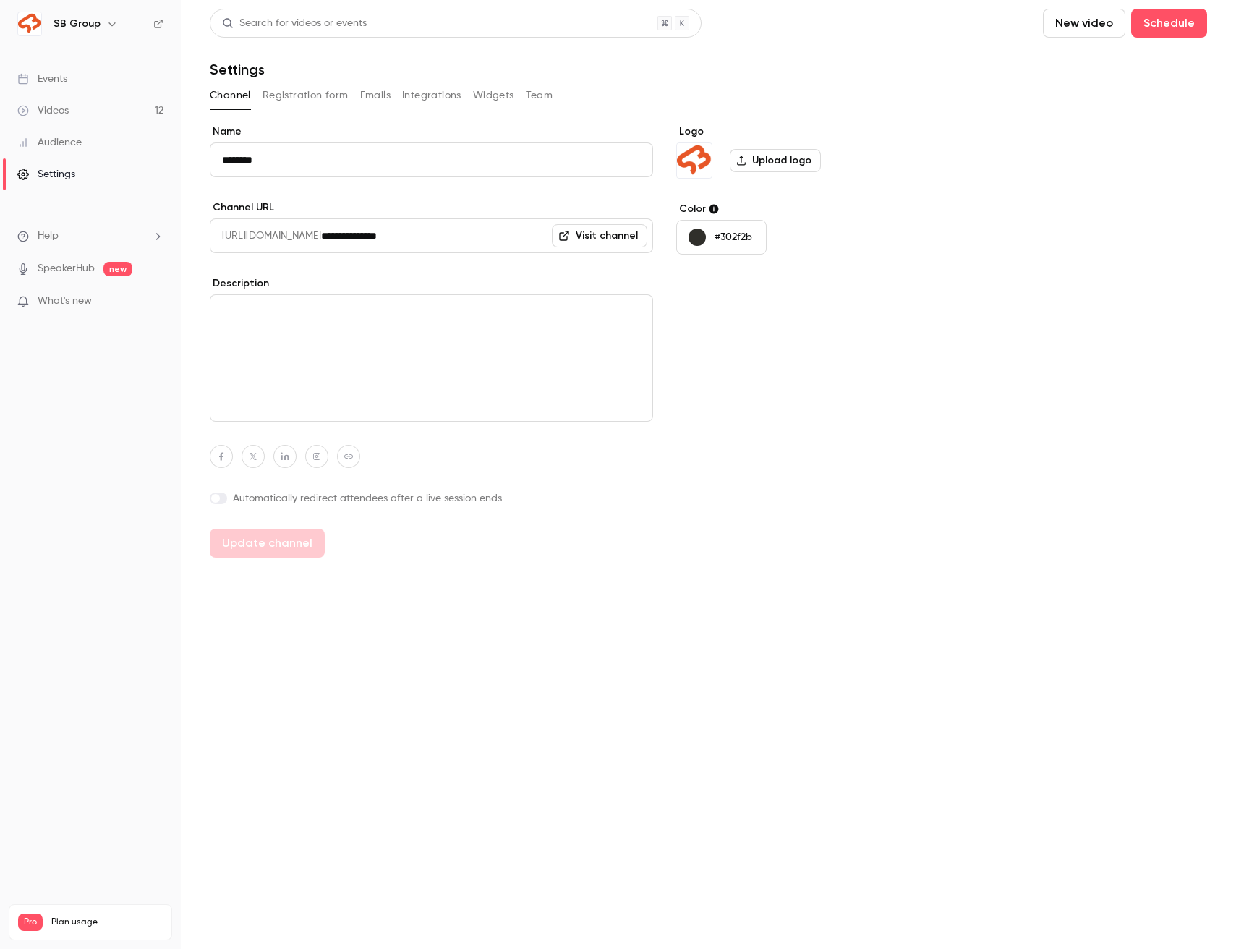
click at [421, 229] on input "**********" at bounding box center [487, 235] width 332 height 35
drag, startPoint x: 505, startPoint y: 234, endPoint x: 406, endPoint y: 236, distance: 99.8
click at [406, 236] on input "**********" at bounding box center [487, 235] width 332 height 35
type input "********"
click at [395, 278] on label "Description" at bounding box center [431, 283] width 443 height 14
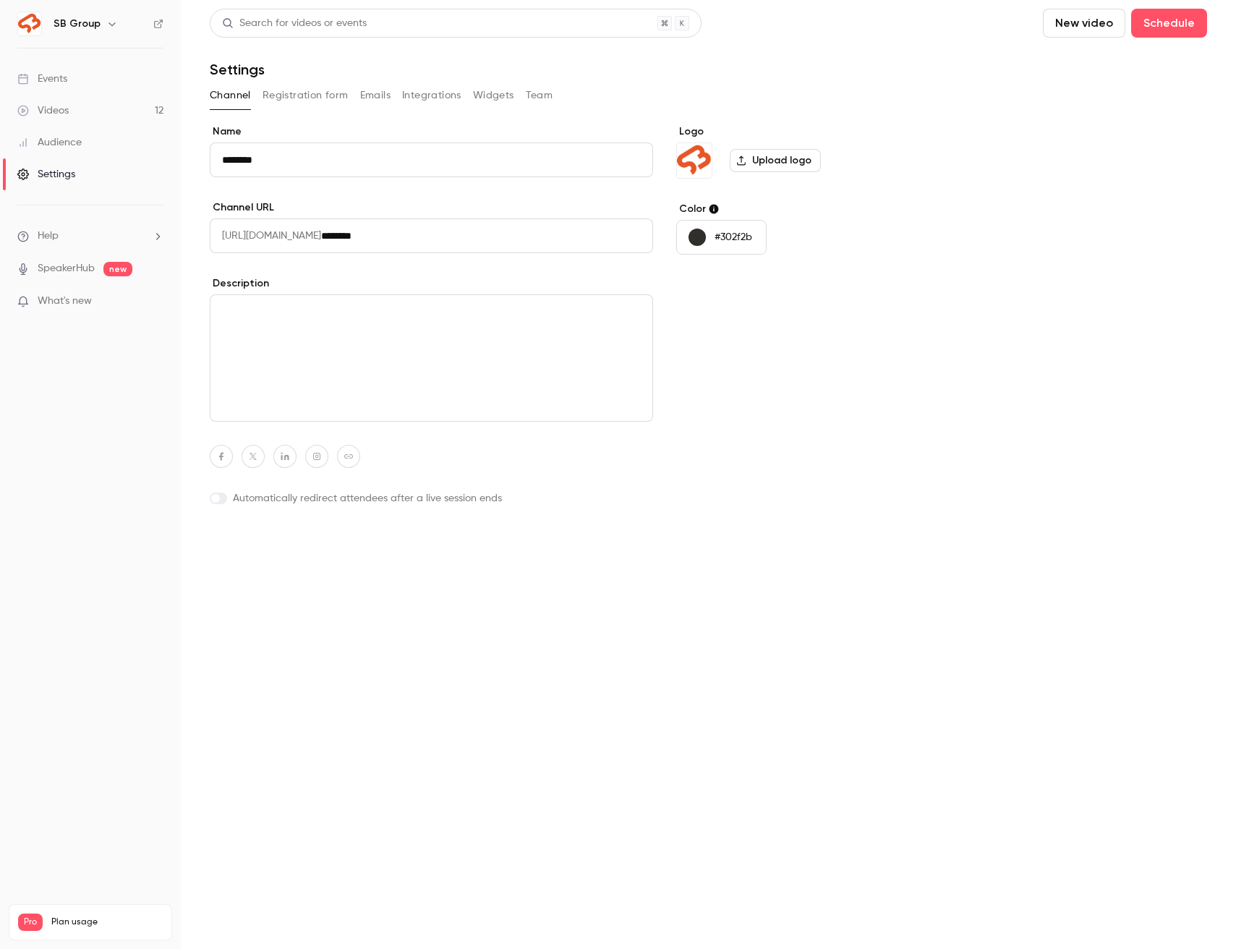
click at [266, 539] on button "Update channel" at bounding box center [267, 542] width 115 height 29
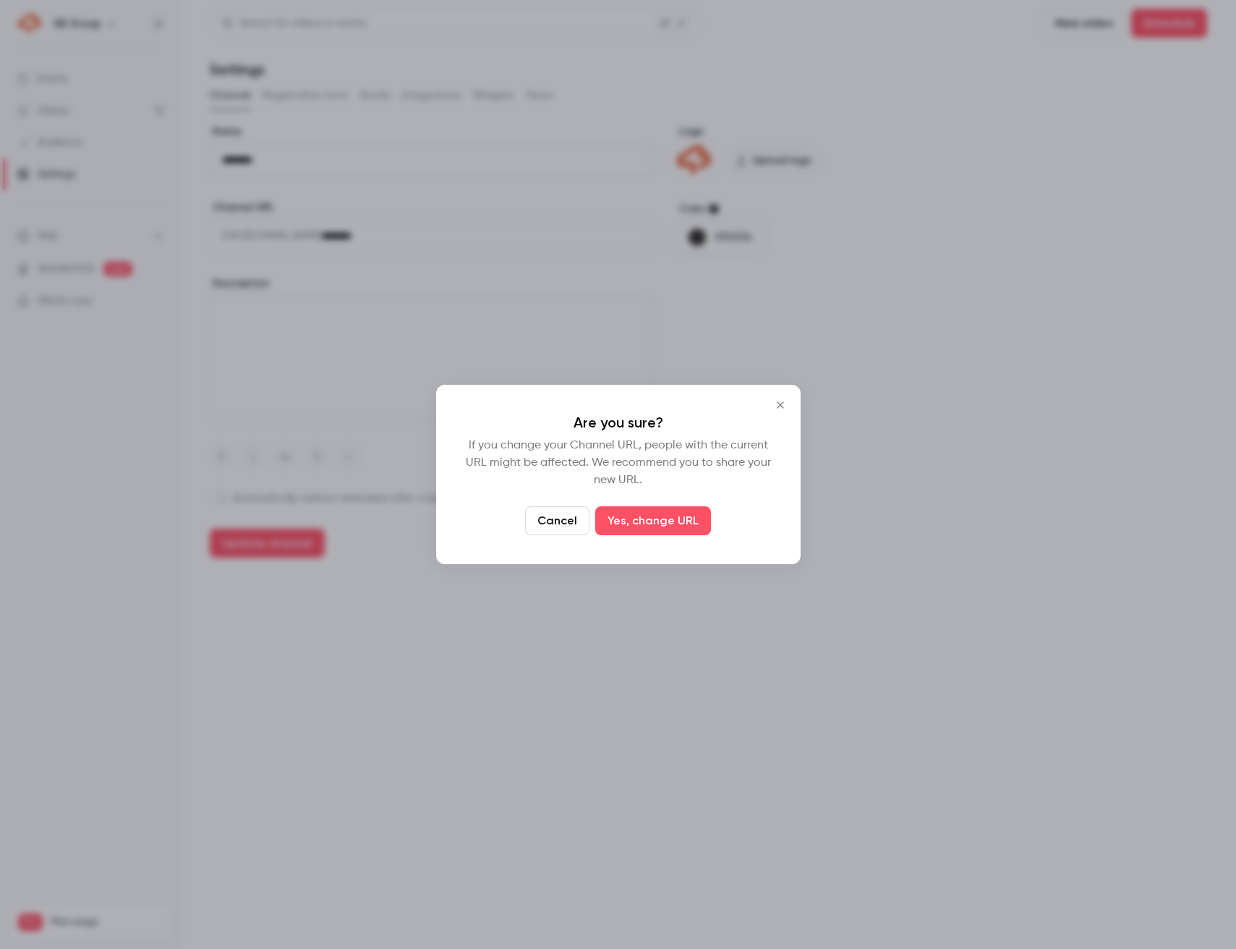
click at [536, 522] on button "Cancel" at bounding box center [557, 520] width 64 height 29
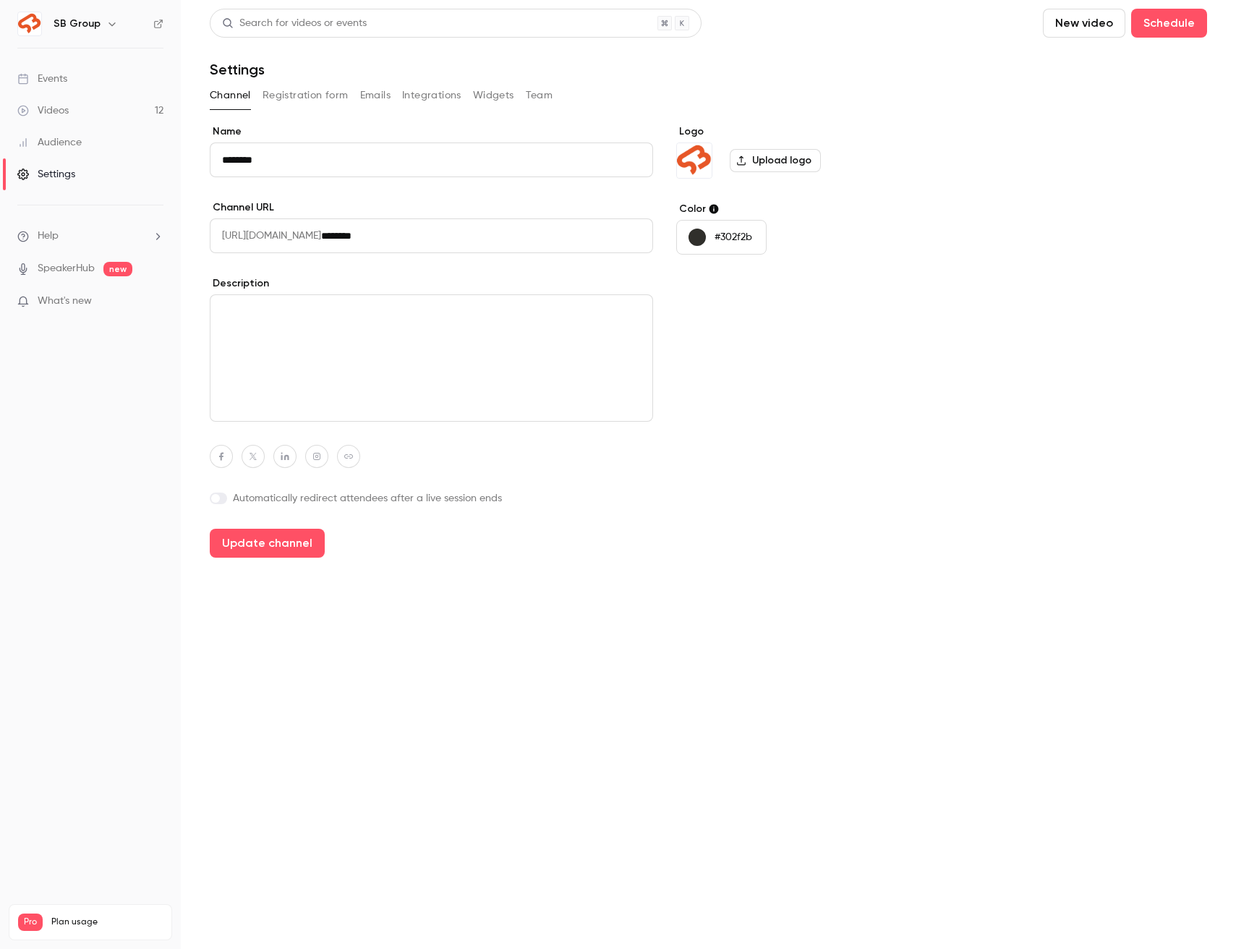
click at [114, 78] on link "Events" at bounding box center [90, 79] width 181 height 32
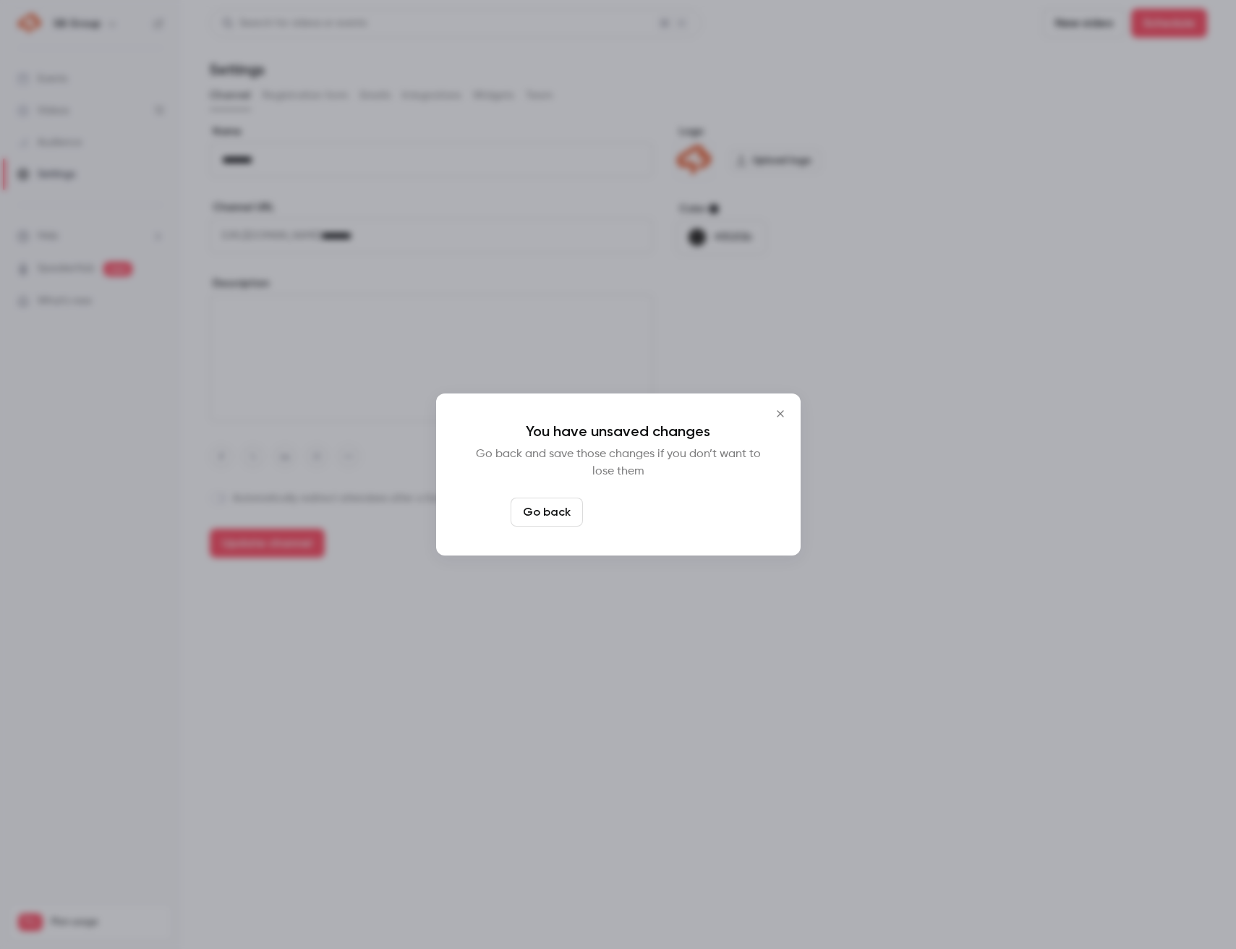
click at [638, 517] on button "Leave page anyway" at bounding box center [656, 511] width 137 height 29
